Goal: Information Seeking & Learning: Learn about a topic

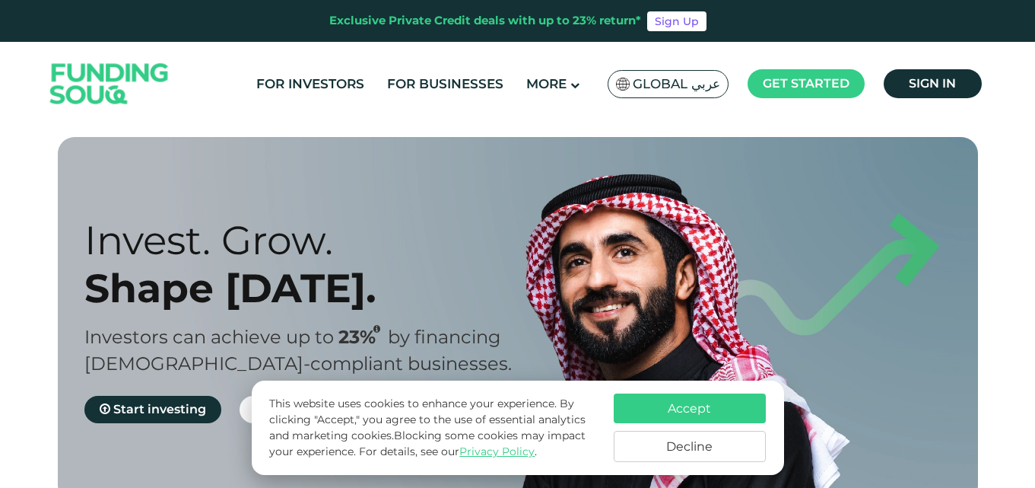
click at [698, 448] on button "Decline" at bounding box center [690, 446] width 152 height 31
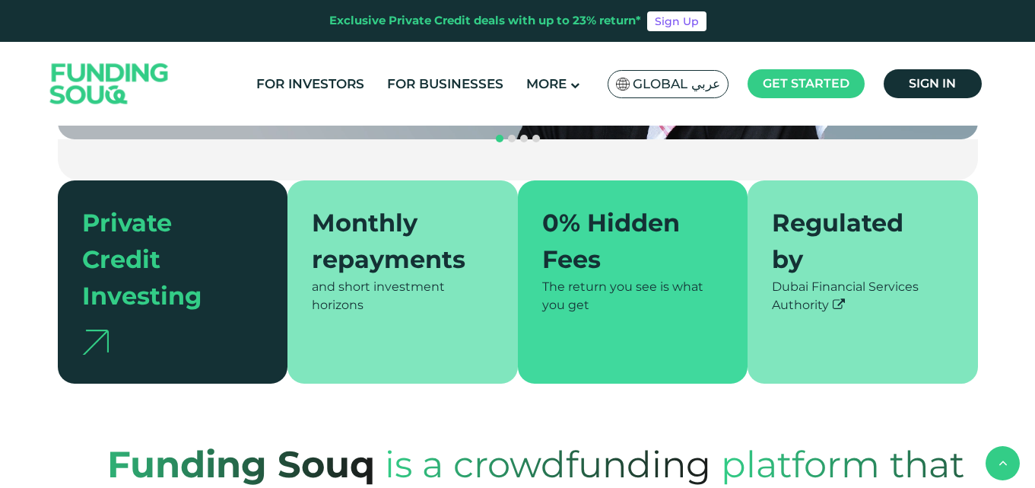
scroll to position [471, 0]
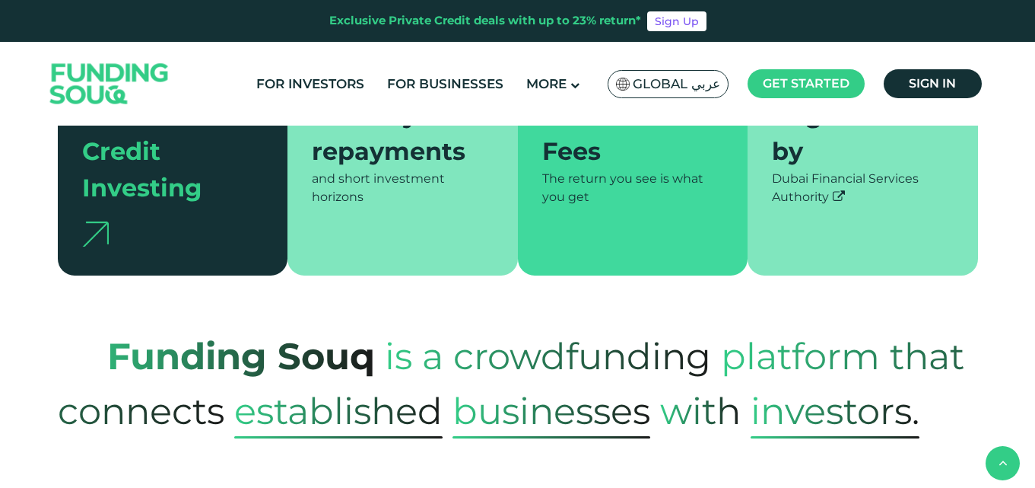
click at [1033, 112] on header "Exclusive Private Credit deals with up to 23% return* Sign Up For Investors For…" at bounding box center [517, 63] width 1035 height 126
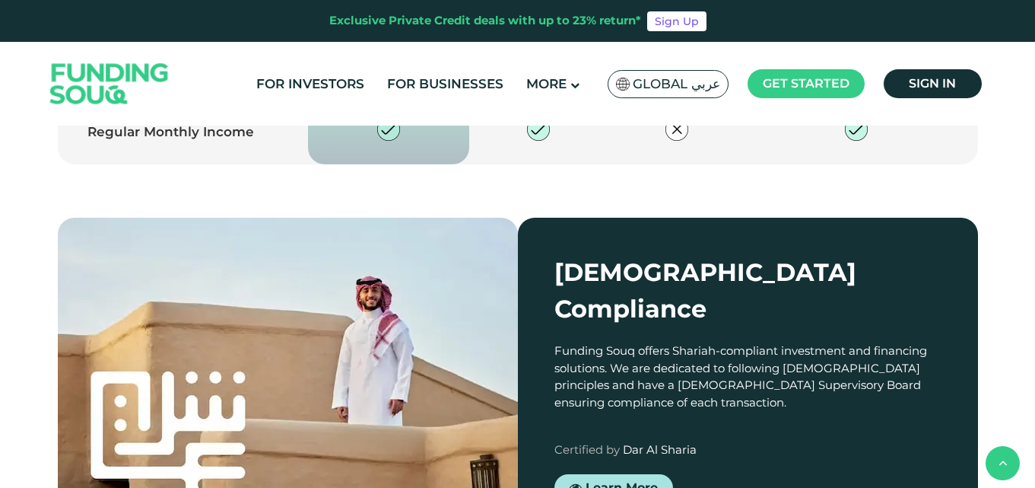
scroll to position [2282, 0]
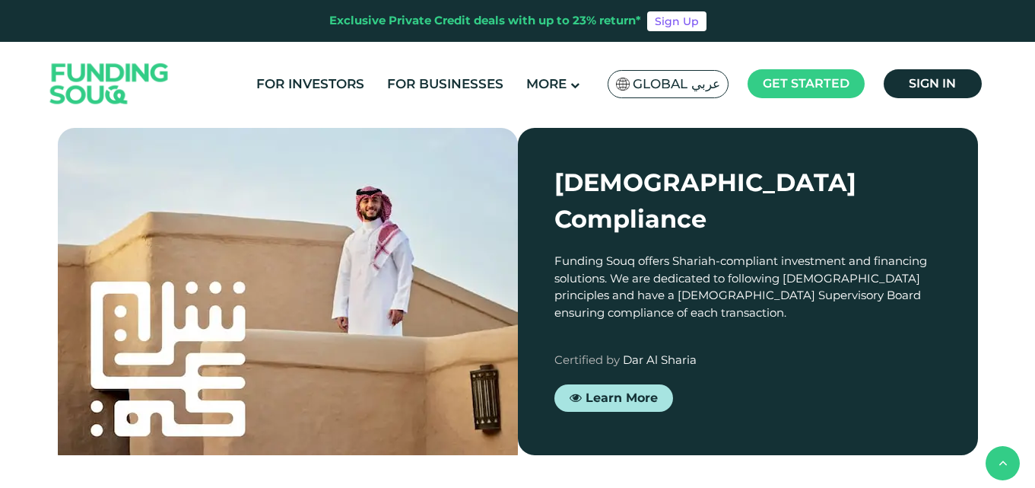
type tc-range-slider "4"
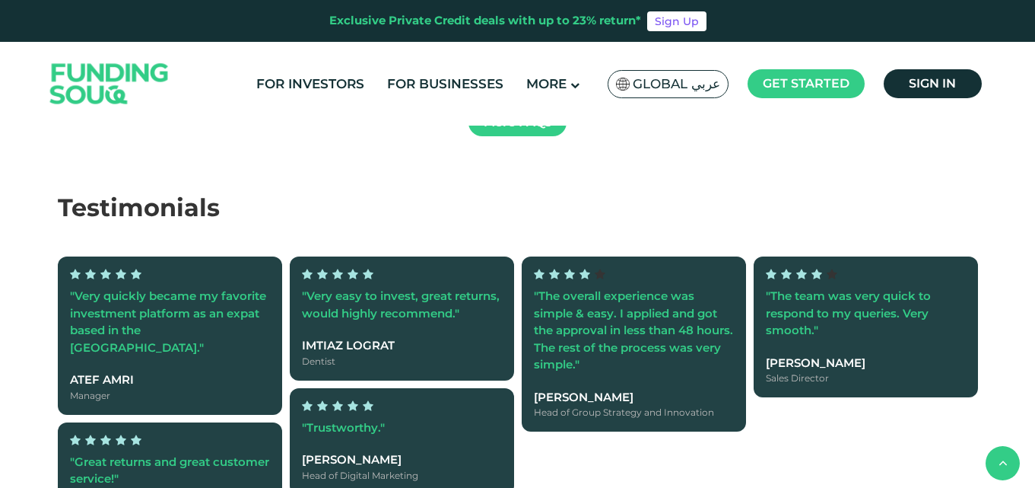
scroll to position [4008, 0]
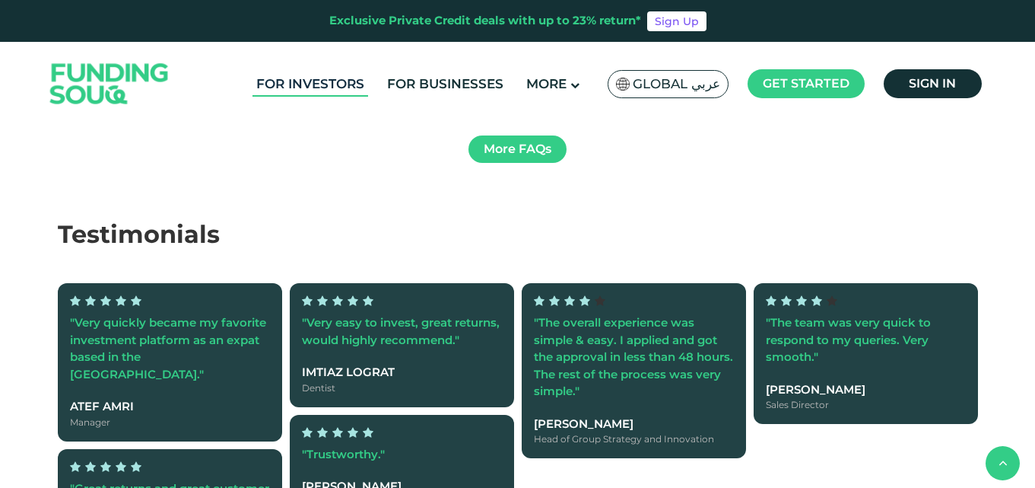
click at [329, 86] on link "For Investors" at bounding box center [311, 84] width 116 height 25
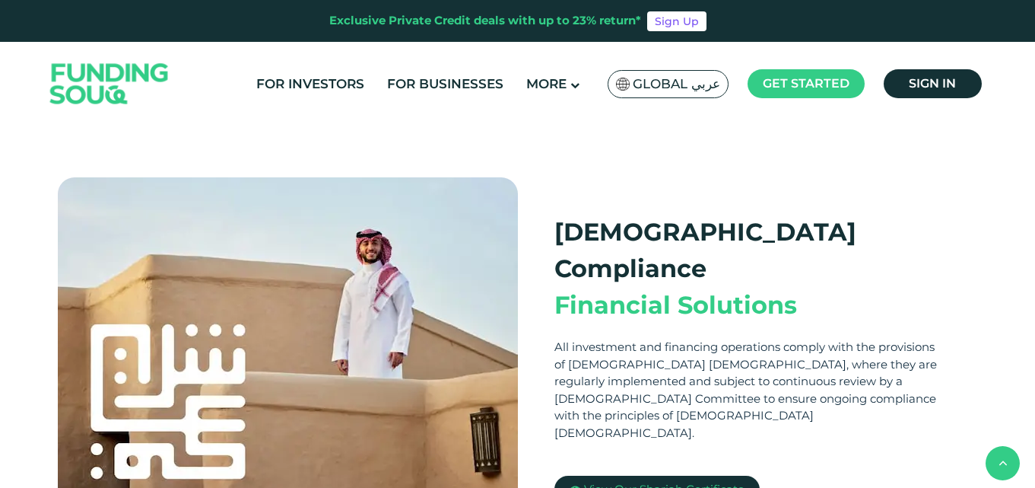
scroll to position [381, 0]
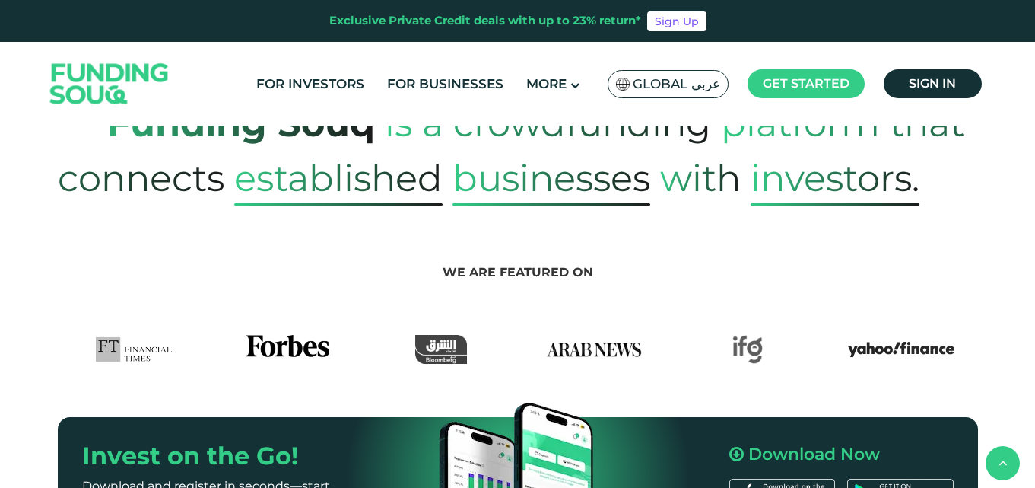
scroll to position [788, 0]
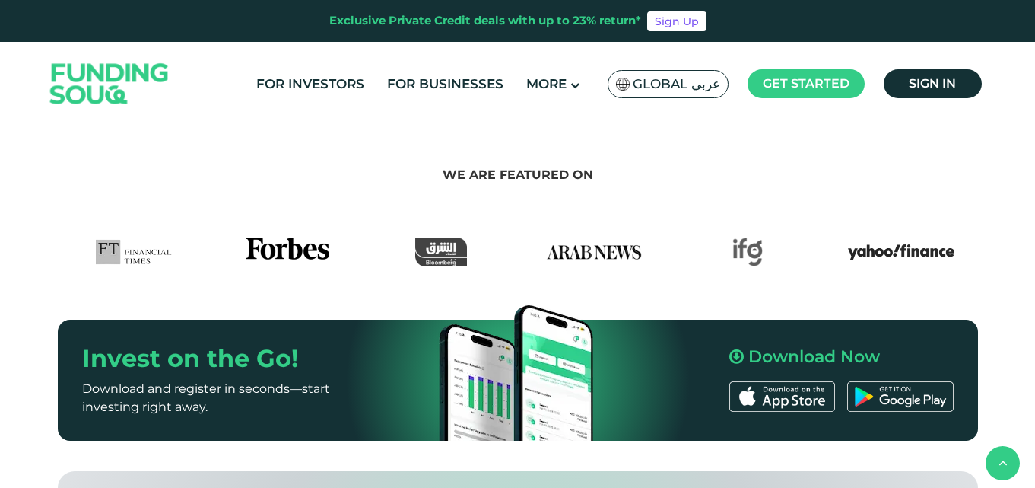
drag, startPoint x: 282, startPoint y: 220, endPoint x: 147, endPoint y: 221, distance: 135.4
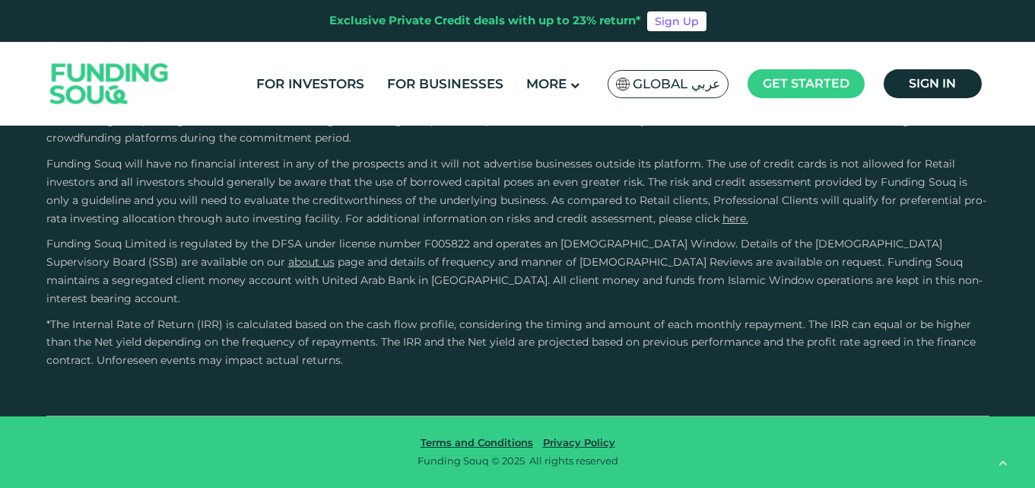
scroll to position [3503, 0]
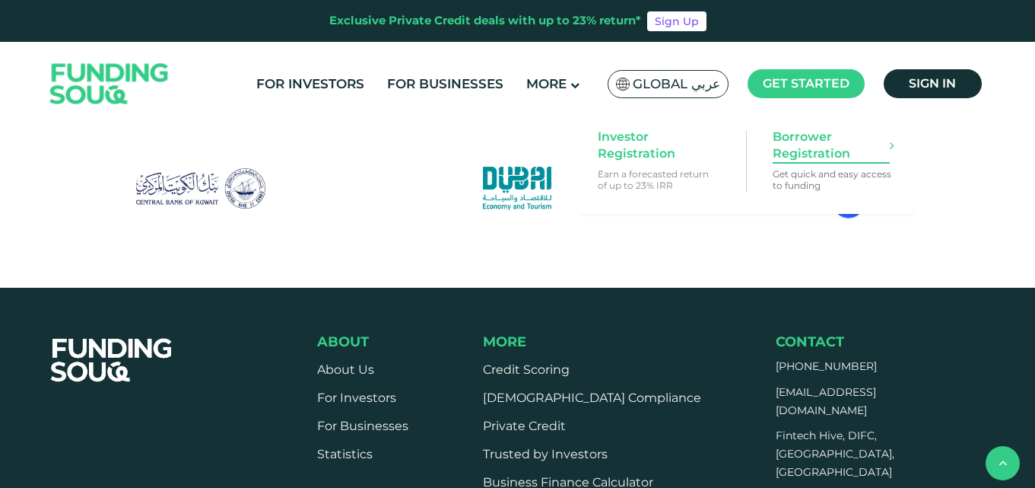
scroll to position [2109, 0]
